Goal: Transaction & Acquisition: Book appointment/travel/reservation

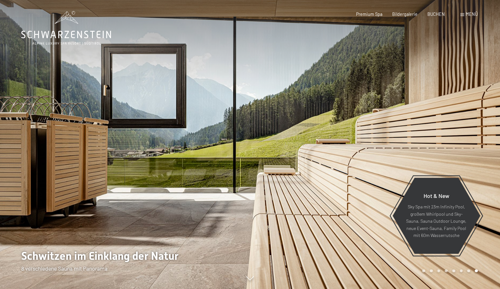
click at [74, 25] on icon at bounding box center [66, 28] width 90 height 34
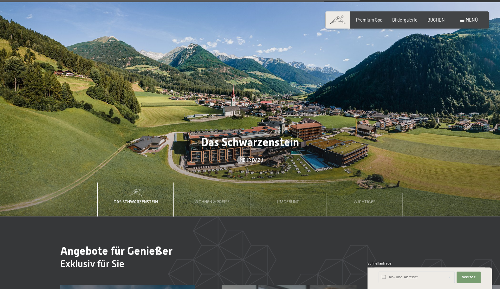
scroll to position [1903, 0]
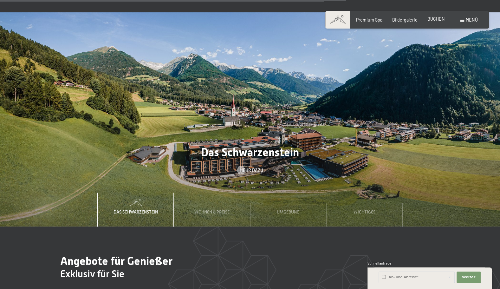
click at [431, 21] on span "BUCHEN" at bounding box center [435, 18] width 17 height 5
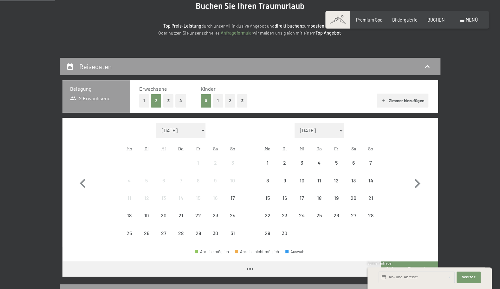
scroll to position [113, 0]
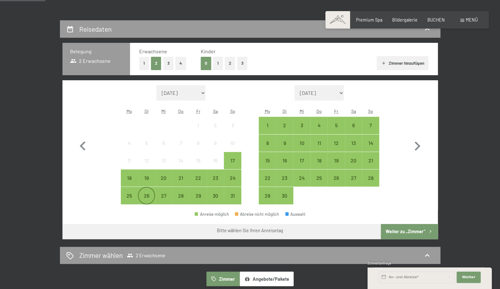
click at [149, 200] on div "26" at bounding box center [147, 201] width 16 height 16
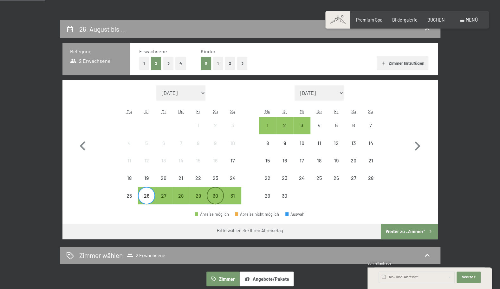
click at [217, 199] on div "30" at bounding box center [215, 201] width 16 height 16
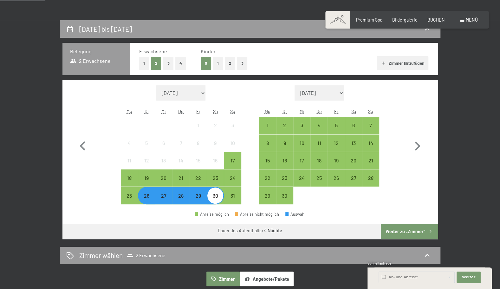
click at [408, 229] on button "Weiter zu „Zimmer“" at bounding box center [409, 231] width 57 height 15
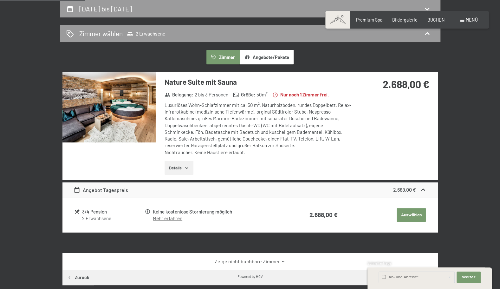
click at [130, 128] on img at bounding box center [109, 107] width 94 height 70
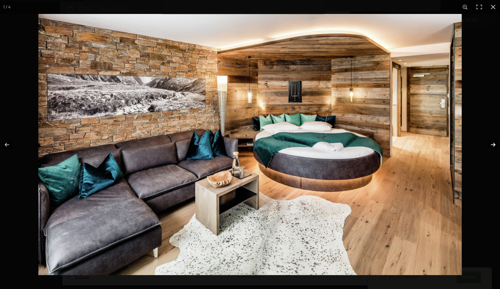
click at [492, 148] on button "button" at bounding box center [489, 145] width 22 height 32
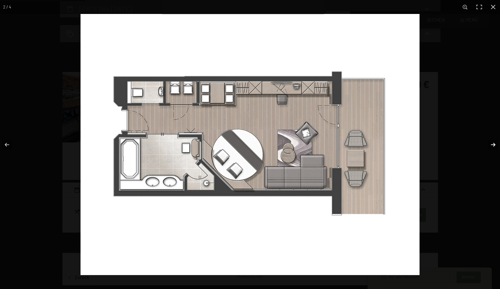
click at [492, 148] on button "button" at bounding box center [489, 145] width 22 height 32
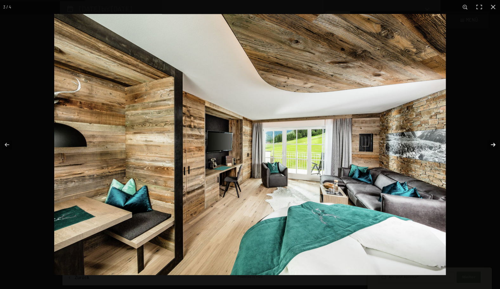
click at [492, 148] on button "button" at bounding box center [489, 145] width 22 height 32
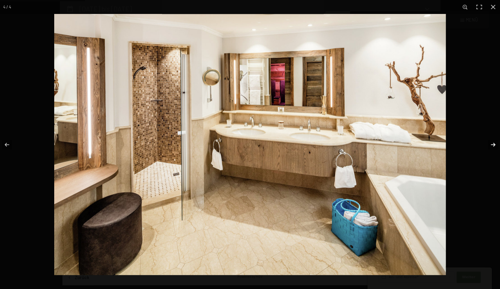
click at [492, 148] on button "button" at bounding box center [489, 145] width 22 height 32
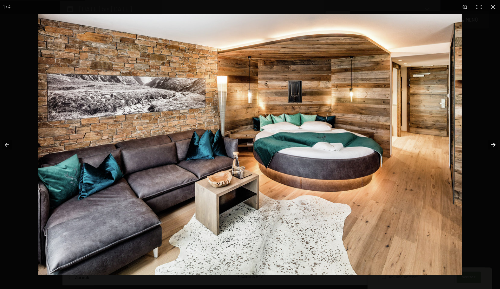
click at [492, 148] on button "button" at bounding box center [489, 145] width 22 height 32
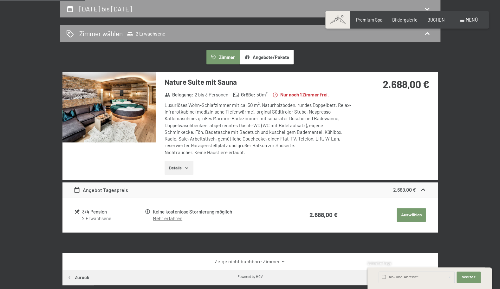
click at [0, 0] on button "button" at bounding box center [0, 0] width 0 height 0
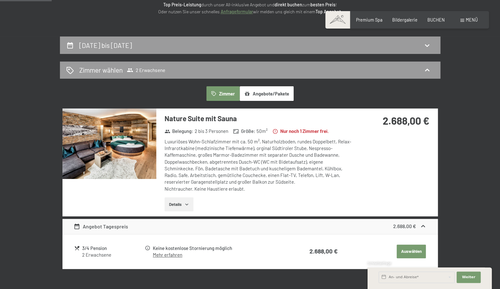
scroll to position [0, 0]
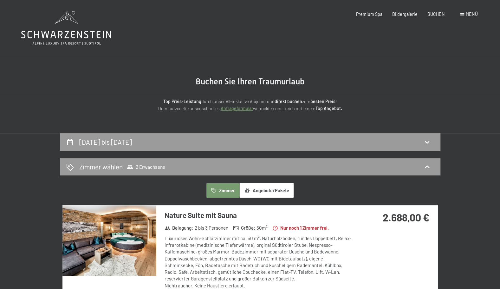
click at [72, 30] on icon at bounding box center [66, 28] width 90 height 34
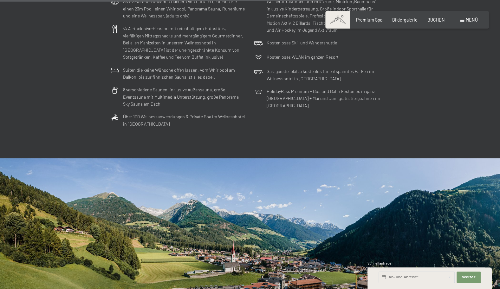
scroll to position [1758, 0]
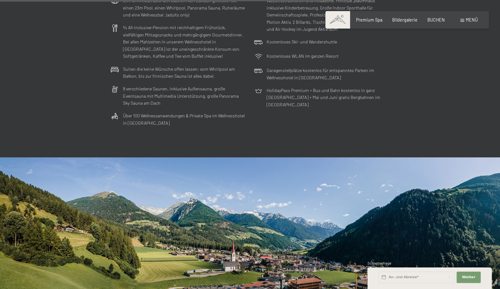
click at [465, 19] on div "Menü" at bounding box center [468, 20] width 17 height 6
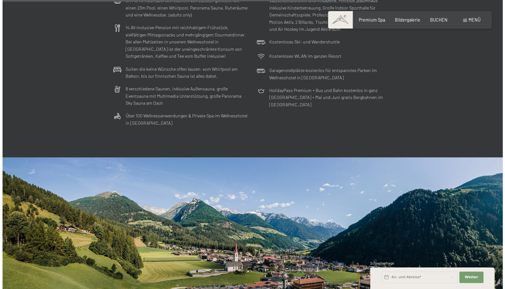
scroll to position [1769, 0]
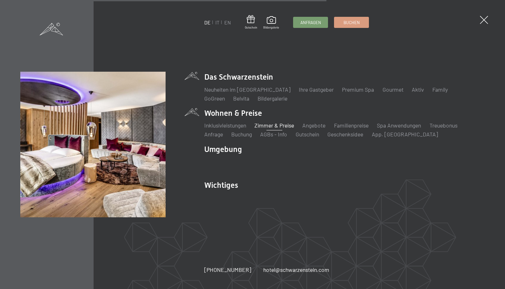
click at [265, 124] on link "Zimmer & Preise" at bounding box center [274, 125] width 40 height 7
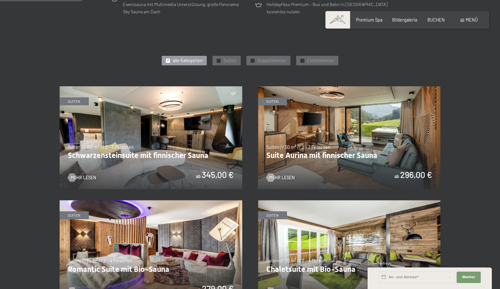
scroll to position [284, 0]
click at [267, 62] on span "Doppelzimmer" at bounding box center [271, 61] width 29 height 6
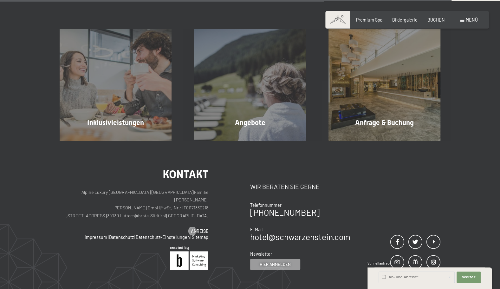
scroll to position [1078, 0]
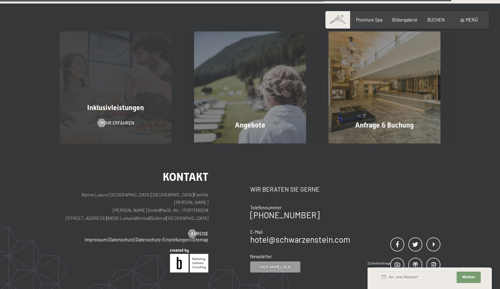
click at [113, 113] on div "Inklusivleistungen Mehr erfahren" at bounding box center [116, 87] width 134 height 112
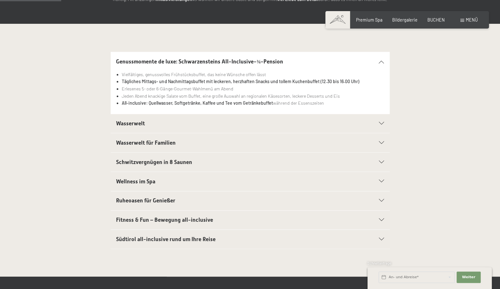
scroll to position [128, 0]
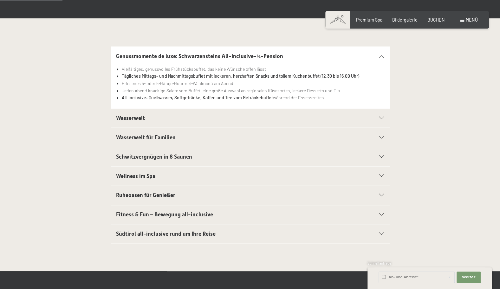
click at [381, 115] on div "Wasserwelt" at bounding box center [250, 118] width 268 height 19
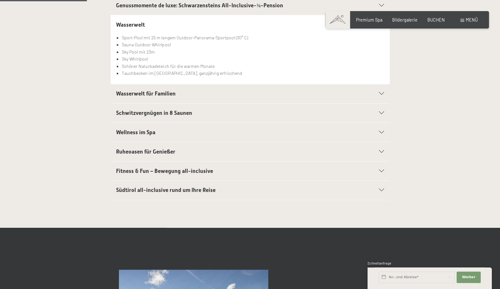
scroll to position [179, 0]
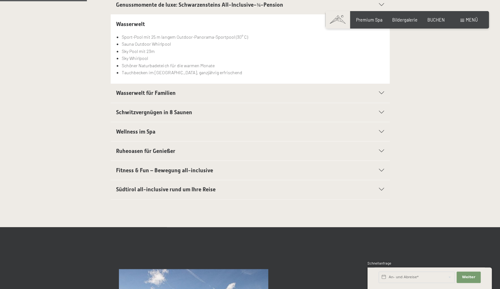
click at [382, 89] on div "Wasserwelt für Familien" at bounding box center [250, 93] width 268 height 19
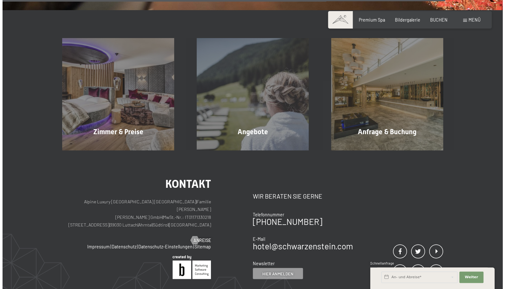
scroll to position [933, 0]
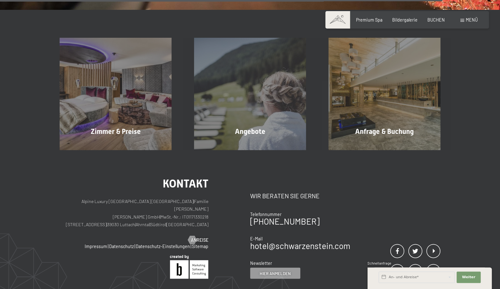
click at [462, 23] on div "Buchen Anfragen Premium Spa Bildergalerie BUCHEN Menü DE IT EN Gutschein Bilder…" at bounding box center [406, 20] width 141 height 6
click at [462, 20] on span at bounding box center [462, 20] width 4 height 3
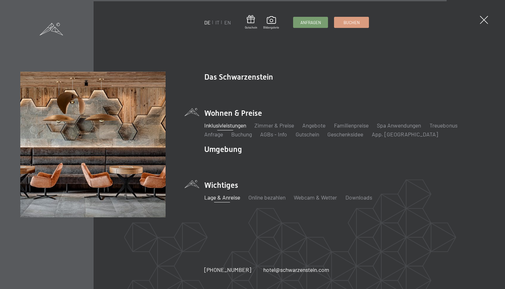
click at [224, 196] on link "Lage & Anreise" at bounding box center [222, 197] width 36 height 7
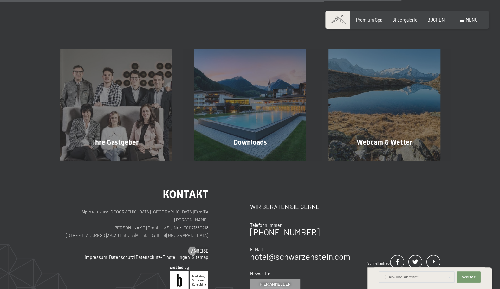
scroll to position [458, 0]
